Goal: Submit feedback/report problem

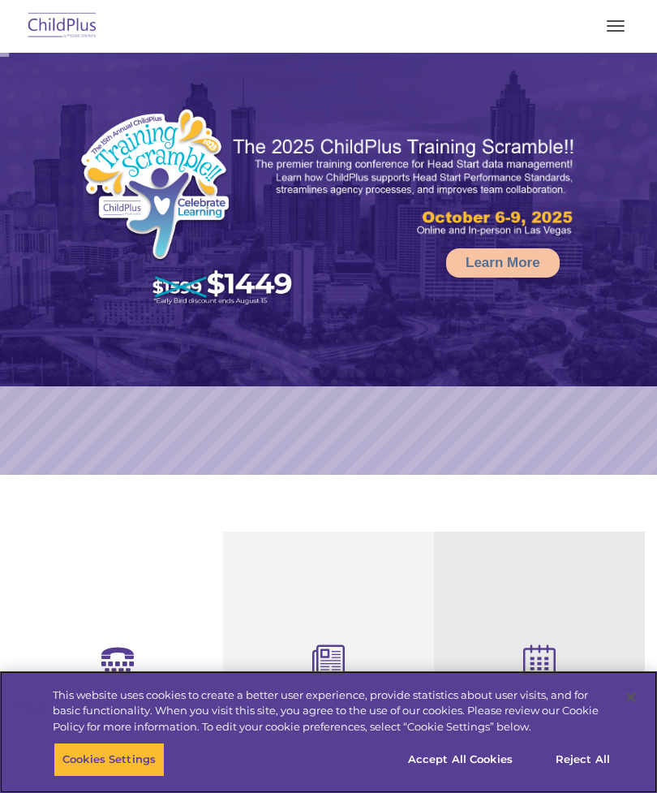
select select "MEDIUM"
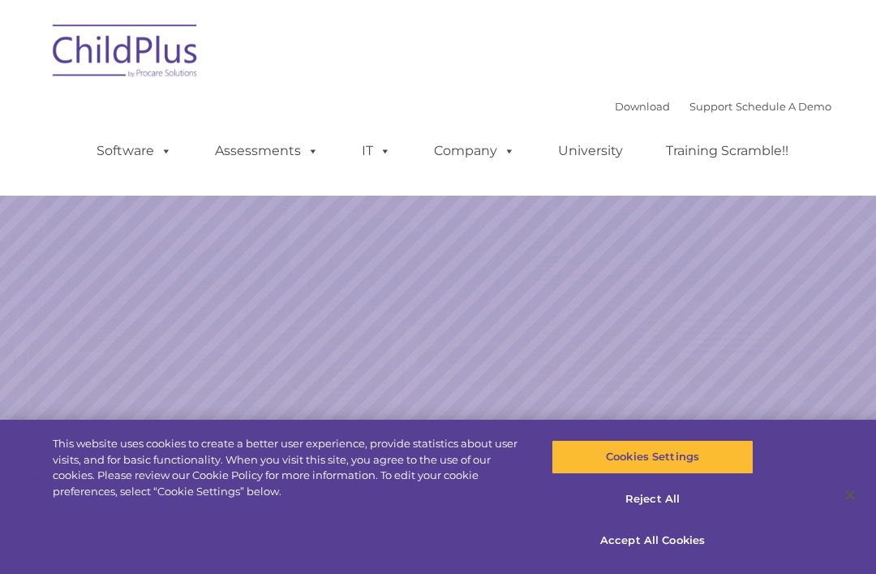
select select "MEDIUM"
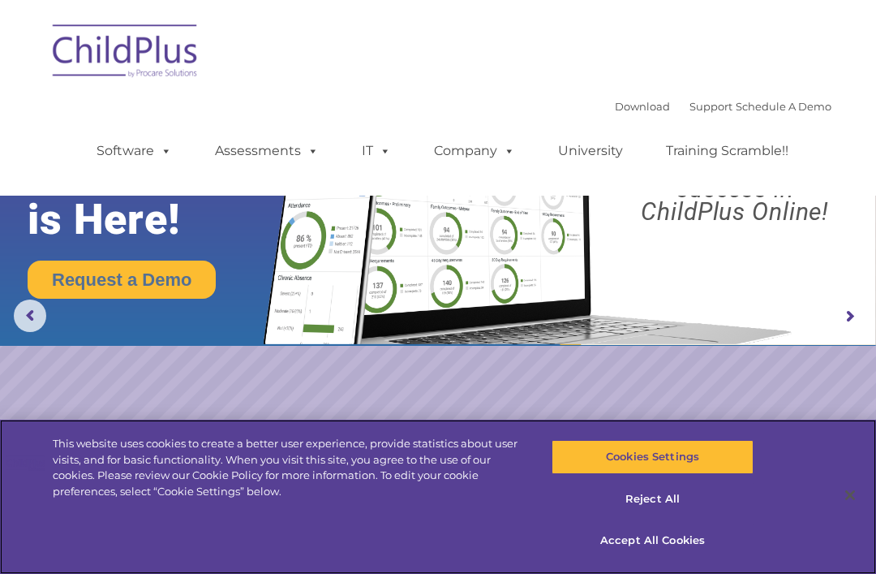
click at [655, 505] on button "Reject All" at bounding box center [652, 499] width 201 height 34
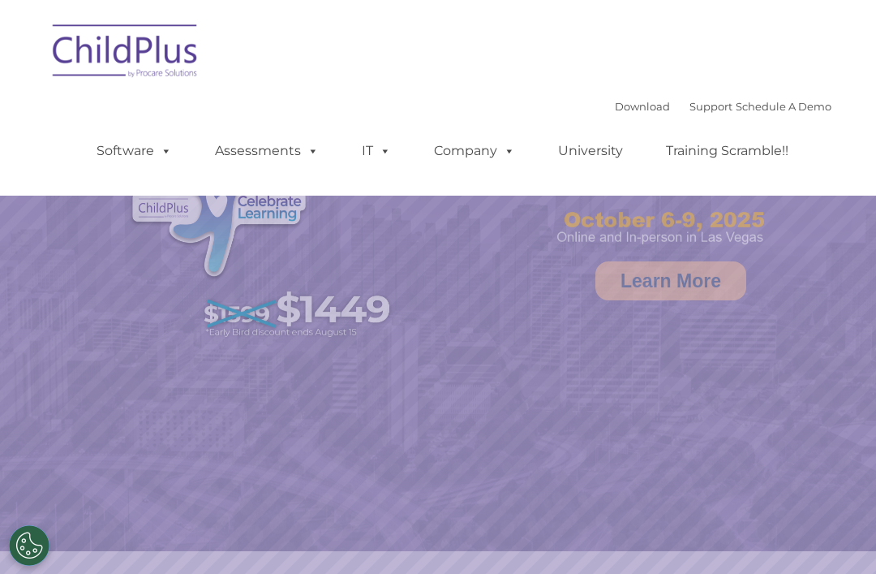
select select "MEDIUM"
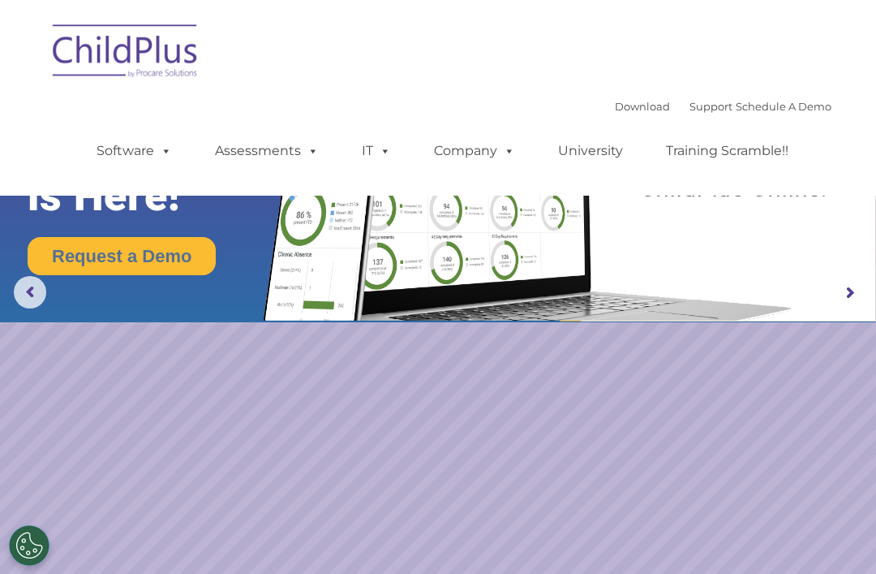
scroll to position [23, 0]
